Goal: Check status: Check status

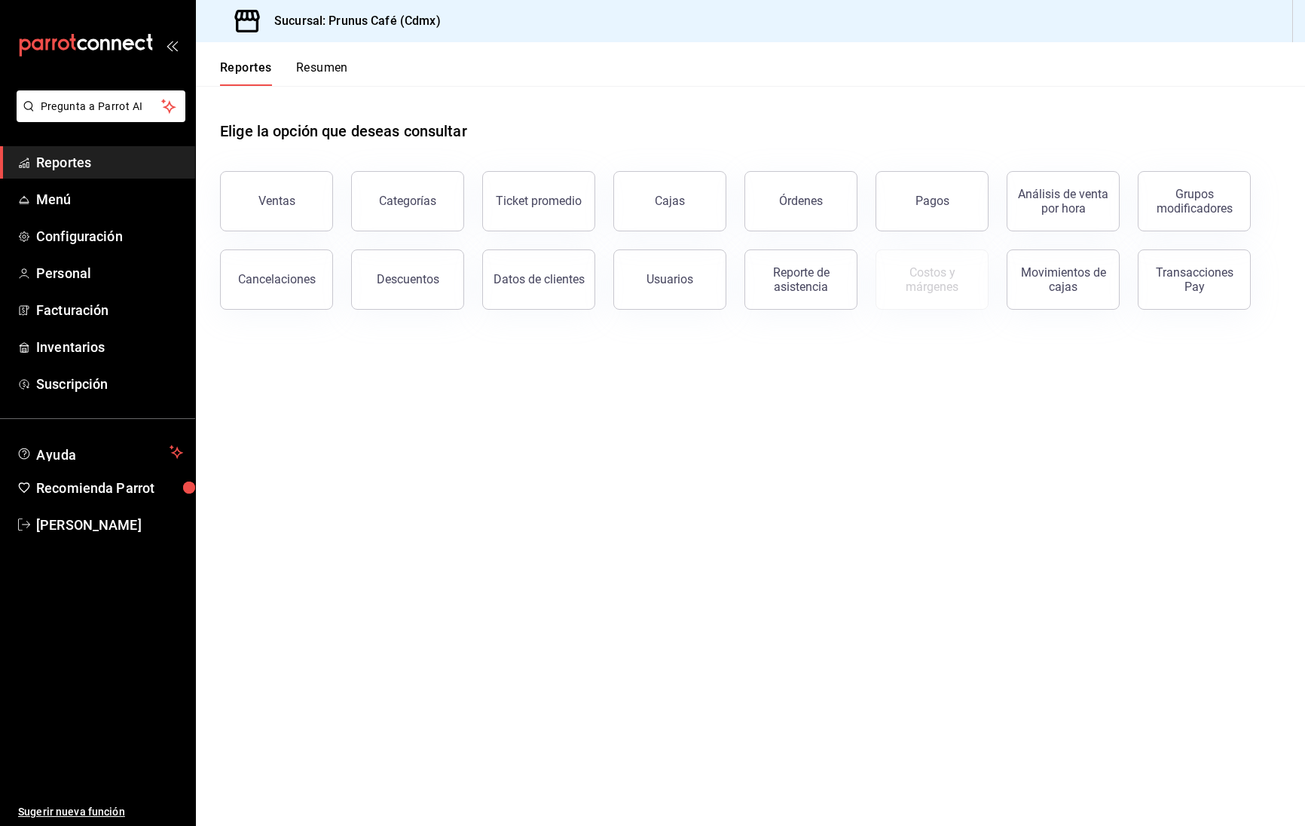
click at [307, 63] on button "Resumen" at bounding box center [322, 73] width 52 height 26
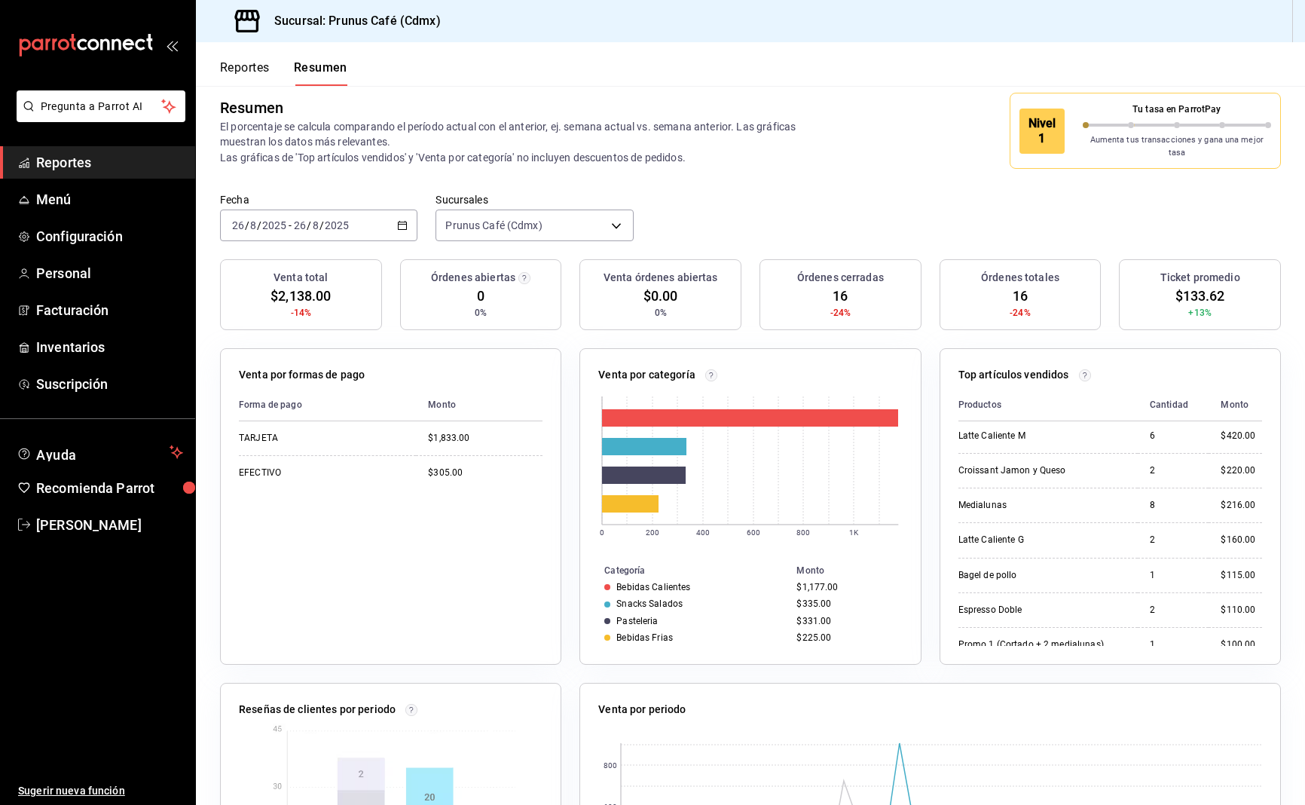
scroll to position [18, 0]
click at [238, 65] on button "Reportes" at bounding box center [245, 73] width 50 height 26
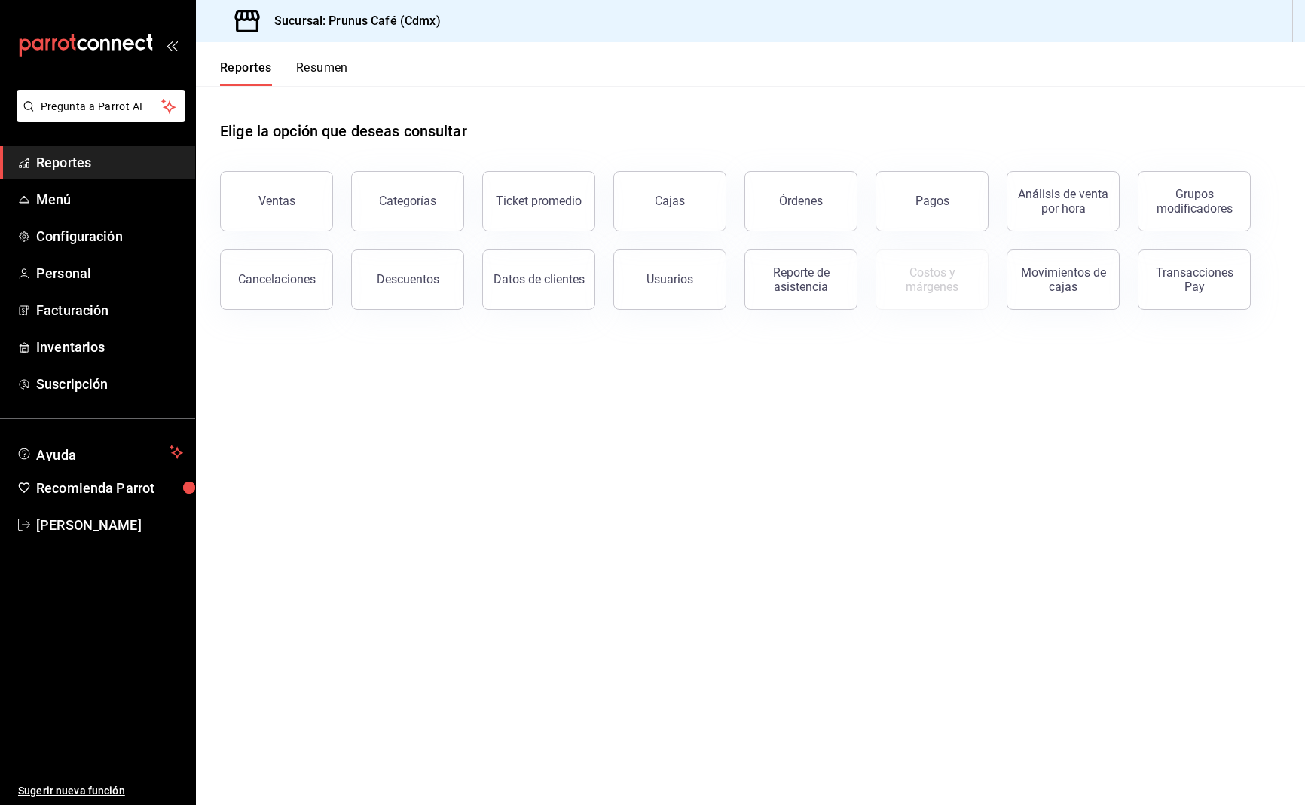
click at [323, 72] on button "Resumen" at bounding box center [322, 73] width 52 height 26
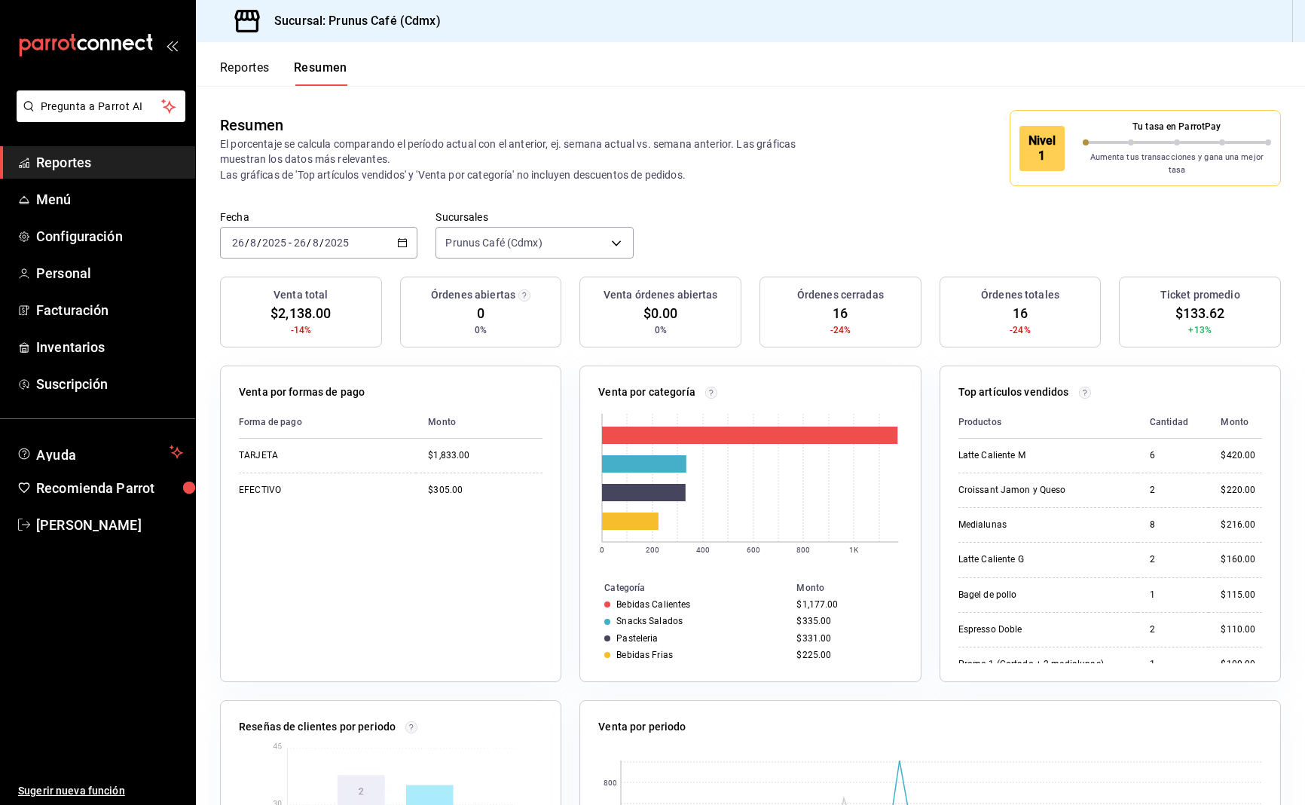
click at [373, 231] on div "[DATE] [DATE] - [DATE] [DATE]" at bounding box center [318, 243] width 197 height 32
click at [282, 348] on span "Semana actual" at bounding box center [291, 356] width 117 height 16
click at [371, 238] on div "[DATE] [DATE] - [DATE] [DATE]" at bounding box center [318, 243] width 197 height 32
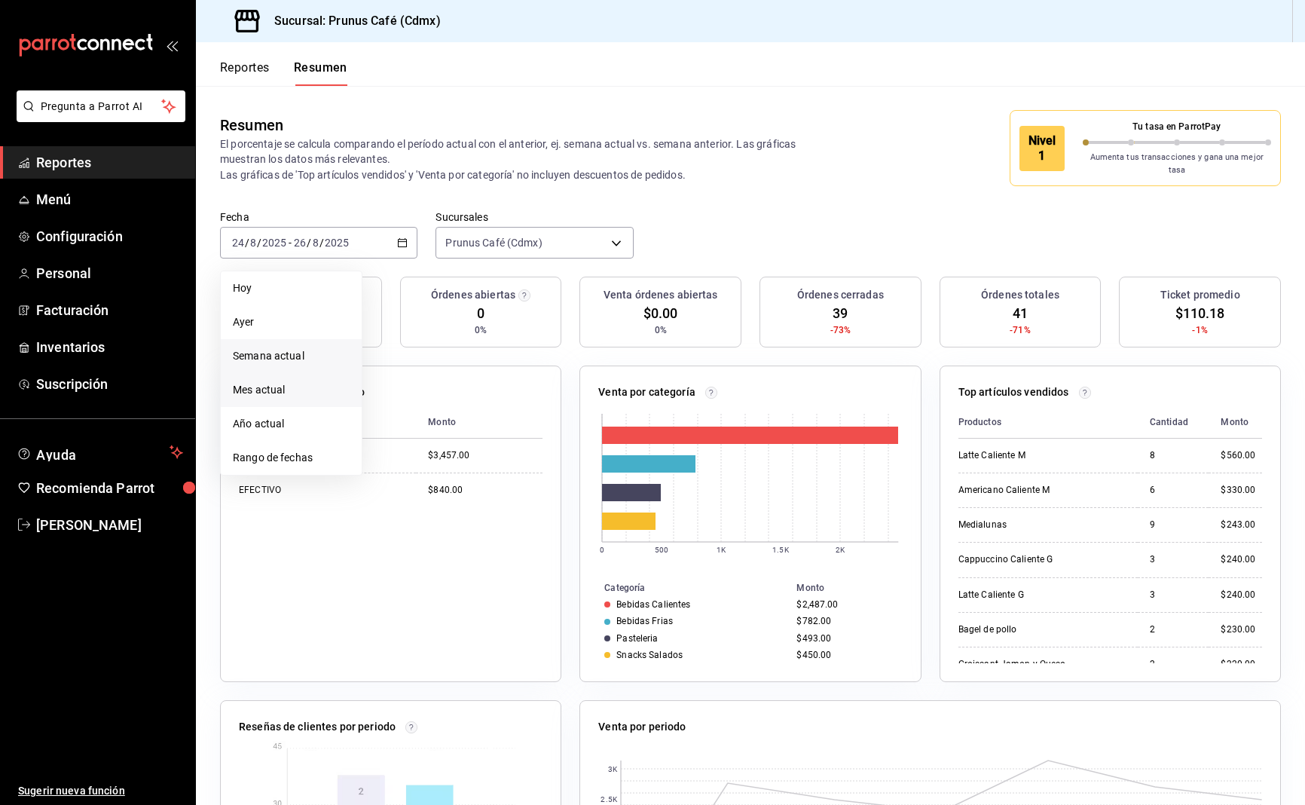
click at [289, 382] on span "Mes actual" at bounding box center [291, 390] width 117 height 16
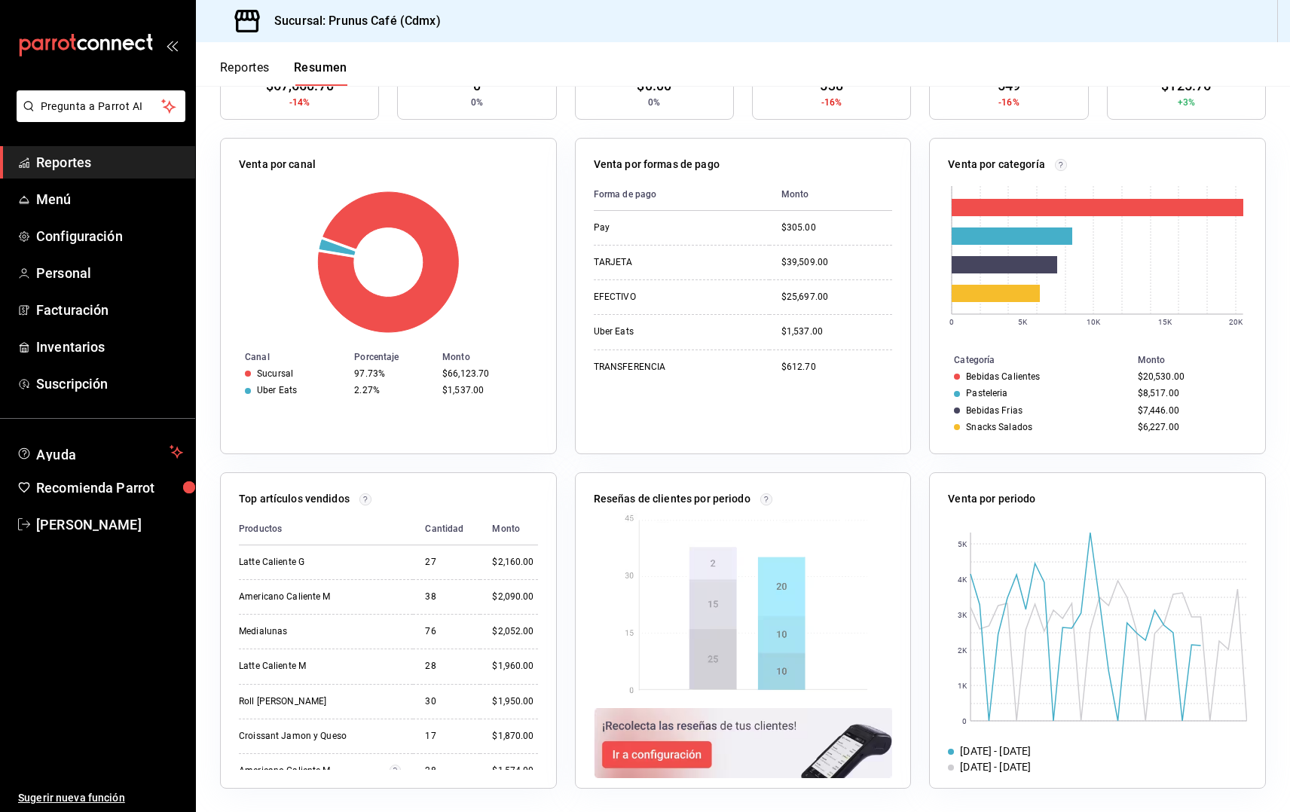
scroll to position [220, 0]
